Goal: Find specific page/section: Find specific page/section

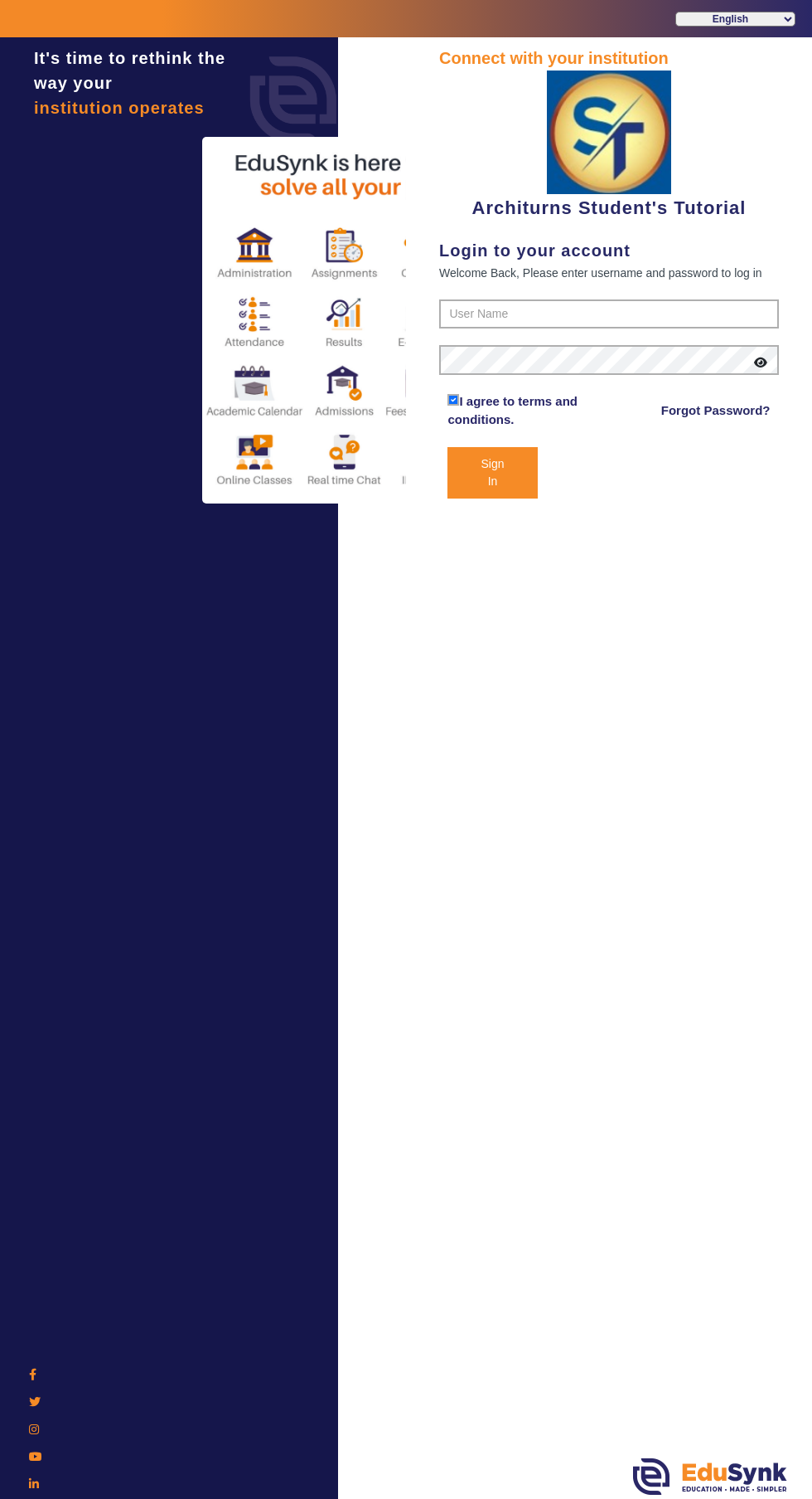
click at [624, 206] on div "Architurns Student's Tutorial" at bounding box center [609, 146] width 340 height 151
click at [586, 317] on input "text" at bounding box center [609, 315] width 340 height 30
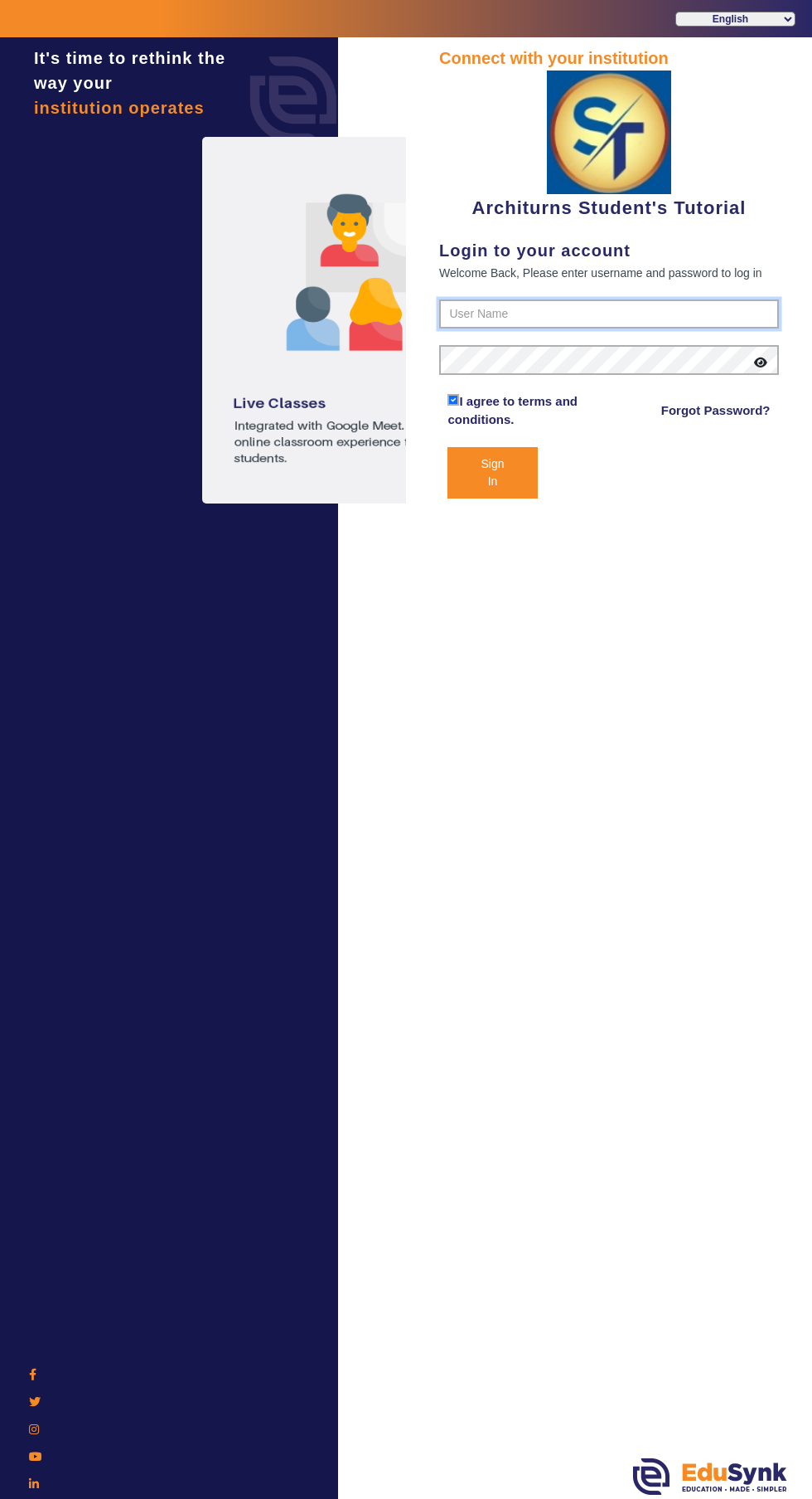
type input "9890876380"
click at [448, 447] on button "Sign In" at bounding box center [493, 473] width 90 height 52
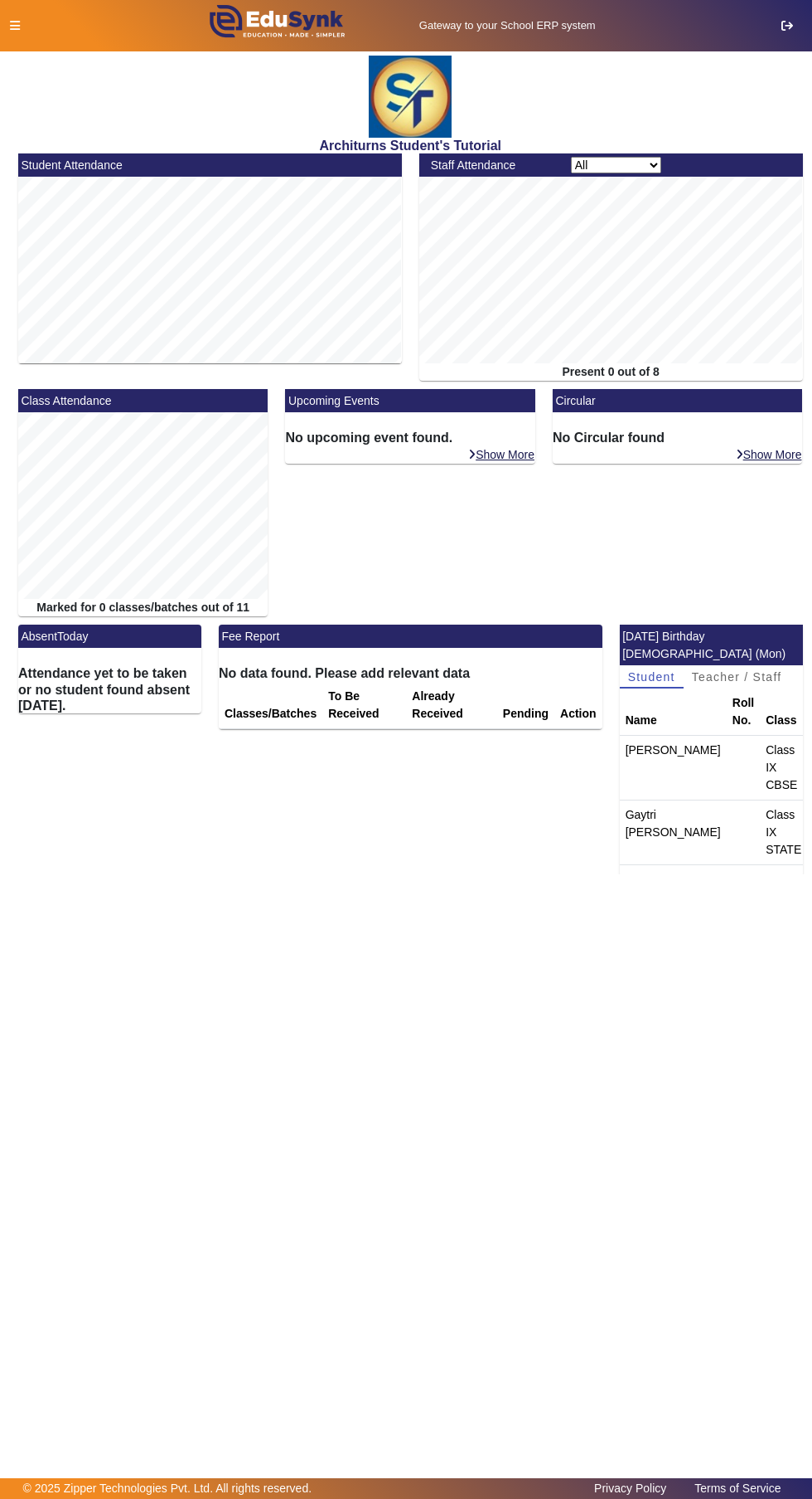
click at [14, 25] on icon at bounding box center [15, 26] width 10 height 12
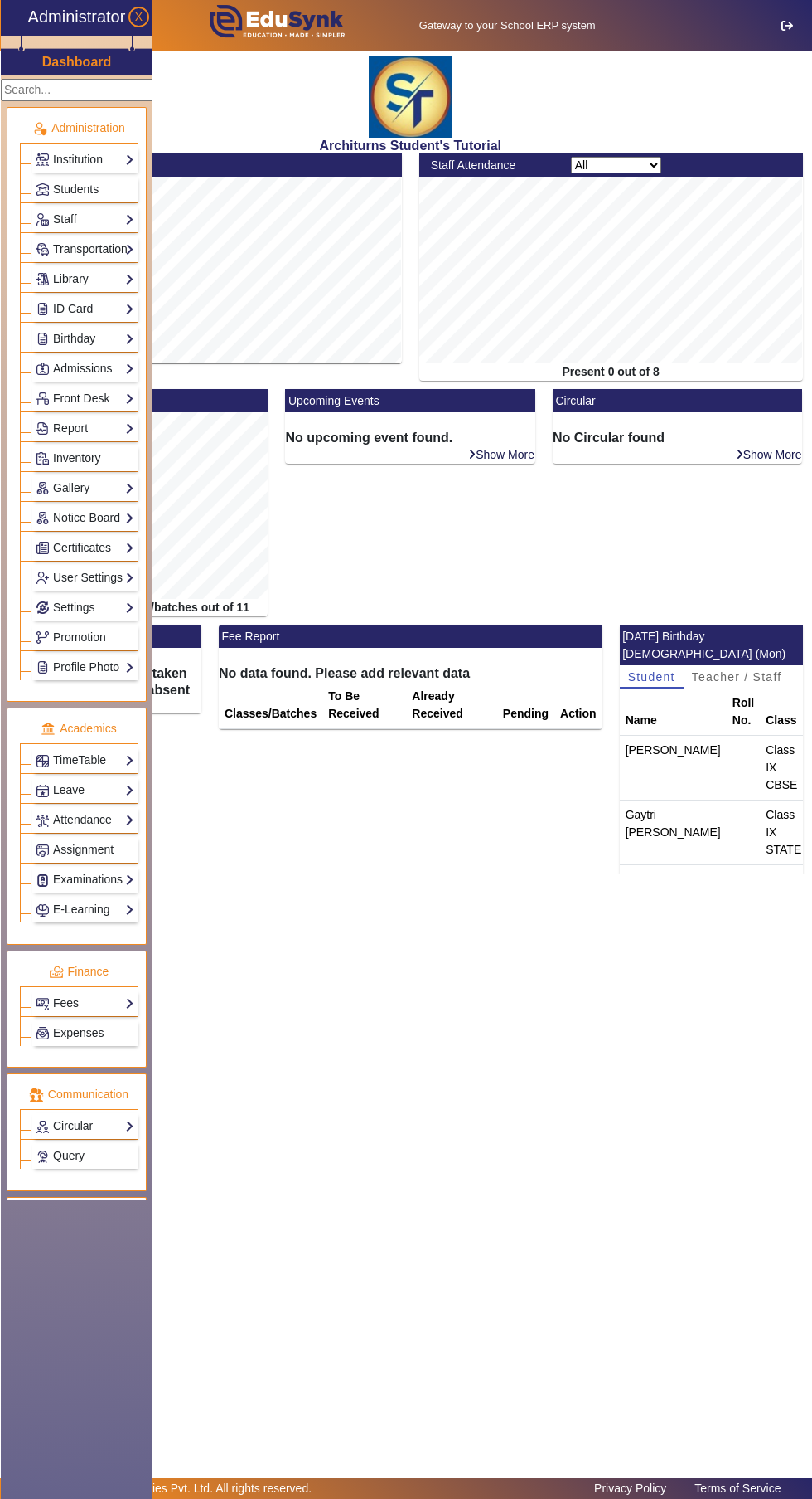
click at [404, 931] on main "X Administrator Dashboard Administration Institution Institution Details Sessio…" at bounding box center [406, 765] width 812 height 1427
click at [132, 184] on link "Students" at bounding box center [85, 189] width 99 height 19
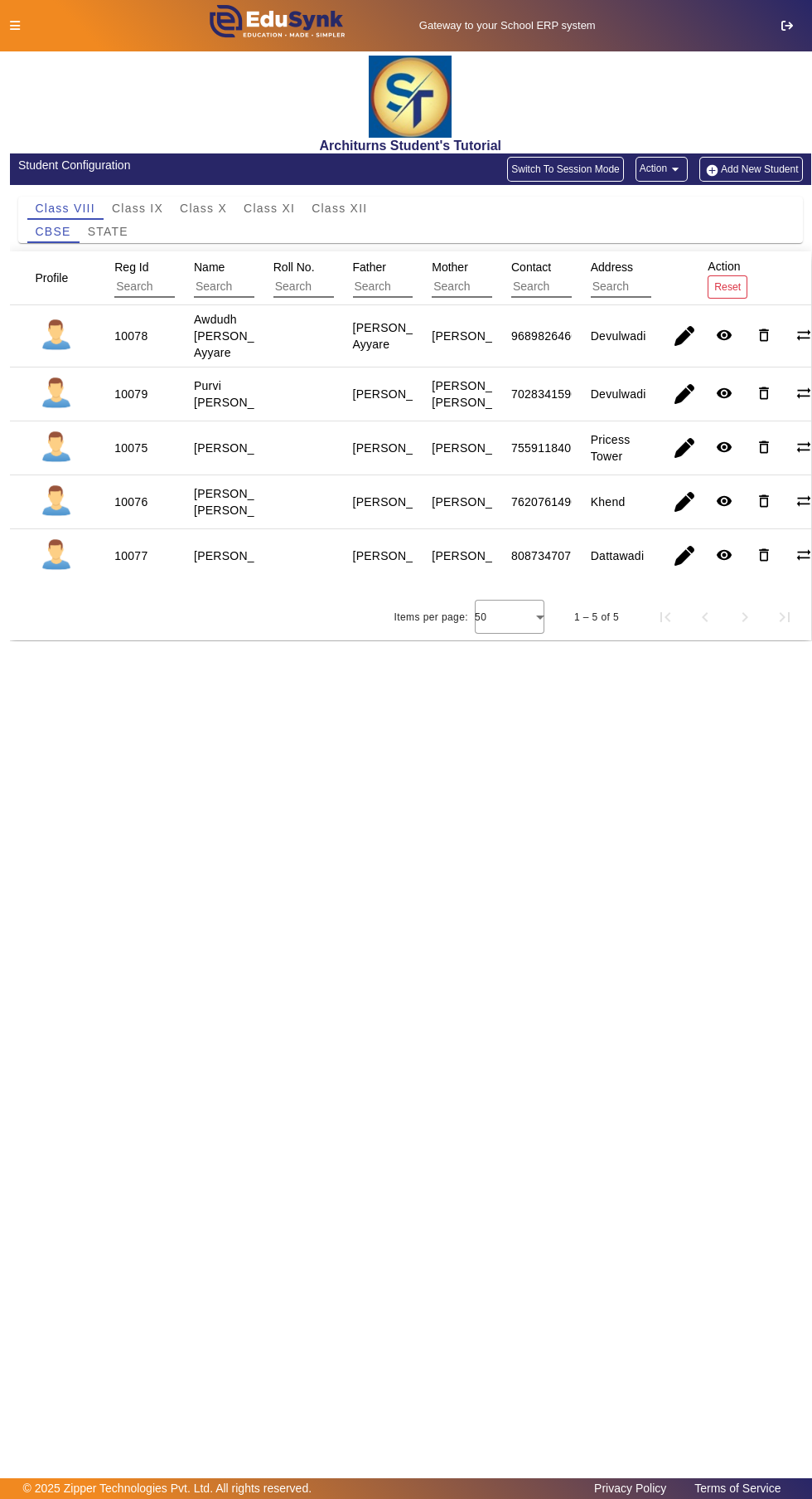
click at [344, 202] on span "Class XII" at bounding box center [339, 208] width 56 height 12
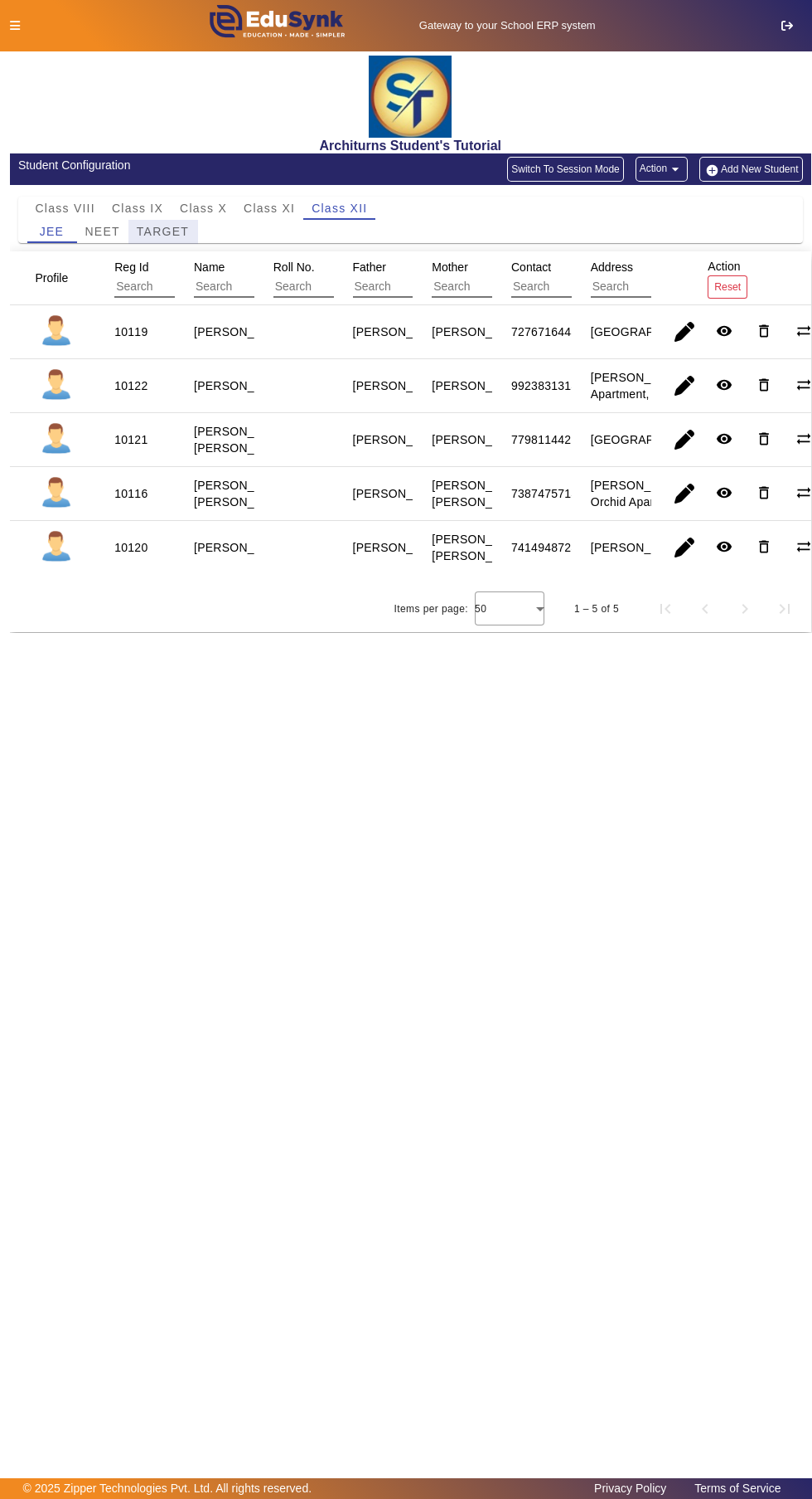
click at [166, 226] on span "TARGET" at bounding box center [162, 231] width 52 height 12
